Goal: Find contact information: Obtain details needed to contact an individual or organization

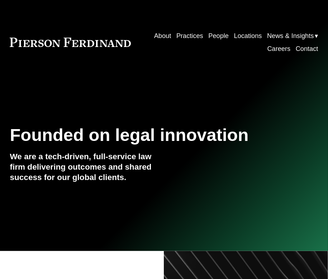
click at [220, 33] on link "People" at bounding box center [218, 35] width 20 height 13
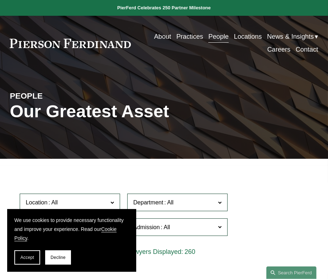
click at [32, 260] on span "Accept" at bounding box center [27, 257] width 14 height 5
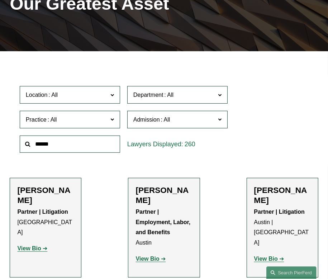
scroll to position [144, 0]
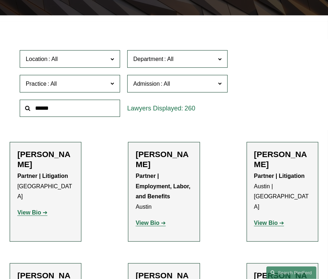
click at [309, 62] on div "Location All [GEOGRAPHIC_DATA] [GEOGRAPHIC_DATA] [GEOGRAPHIC_DATA] [GEOGRAPHIC_…" at bounding box center [164, 84] width 296 height 74
click at [55, 111] on input "text" at bounding box center [70, 109] width 100 height 18
type input "******"
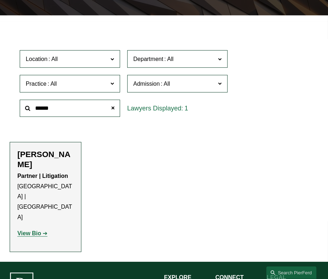
click at [29, 230] on strong "View Bio" at bounding box center [29, 233] width 24 height 6
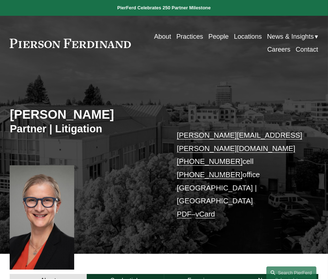
click at [208, 210] on link "vCard" at bounding box center [205, 214] width 19 height 8
drag, startPoint x: 274, startPoint y: 92, endPoint x: 273, endPoint y: 102, distance: 10.1
click at [274, 93] on div "Simone McCormick Partner | Litigation simone.mccormick@pierferd.com +1.415.318.…" at bounding box center [164, 168] width 328 height 174
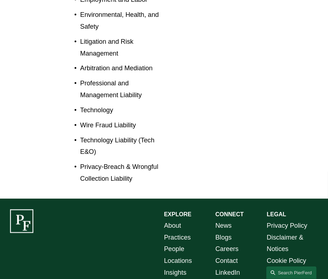
scroll to position [496, 0]
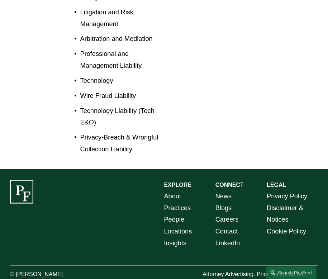
click at [177, 226] on link "Locations" at bounding box center [178, 232] width 28 height 12
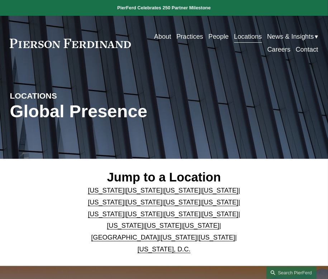
click at [126, 194] on link "[US_STATE]" at bounding box center [144, 190] width 36 height 7
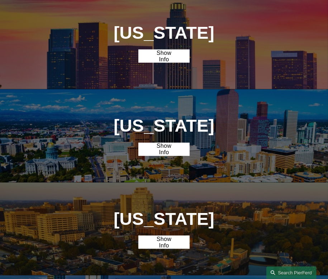
click at [244, 31] on div "California Show Info" at bounding box center [164, 42] width 328 height 93
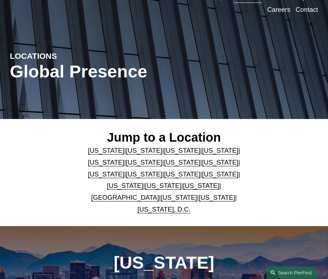
scroll to position [0, 0]
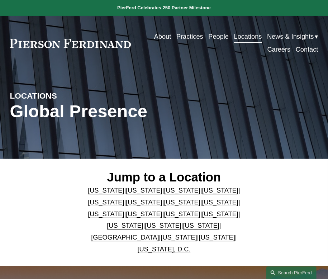
click at [215, 33] on link "People" at bounding box center [218, 36] width 20 height 13
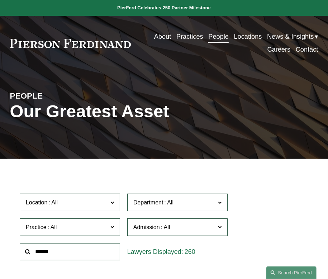
click at [273, 220] on div "Location All [GEOGRAPHIC_DATA] [GEOGRAPHIC_DATA] [GEOGRAPHIC_DATA] [GEOGRAPHIC_…" at bounding box center [164, 227] width 296 height 74
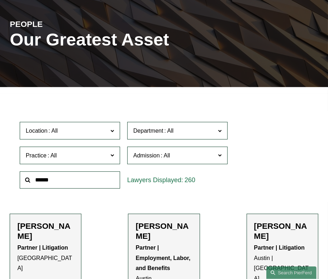
scroll to position [108, 0]
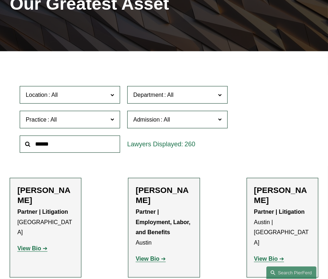
click at [42, 148] on input "text" at bounding box center [70, 145] width 100 height 18
type input "****"
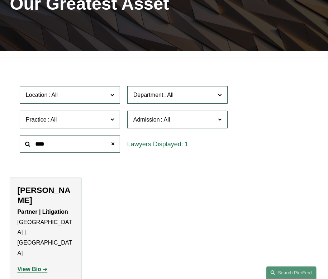
click at [26, 266] on strong "View Bio" at bounding box center [29, 269] width 24 height 6
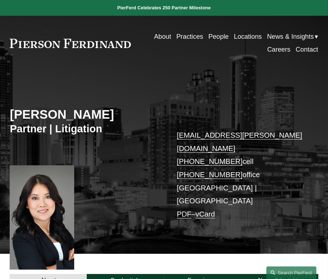
click at [214, 210] on link "vCard" at bounding box center [205, 214] width 19 height 8
click at [299, 96] on div "Diem N. Kaelber Partner | Litigation diem.kaelber@pierferd.com +1.404.272.5347 …" at bounding box center [164, 168] width 328 height 174
